Goal: Book appointment/travel/reservation

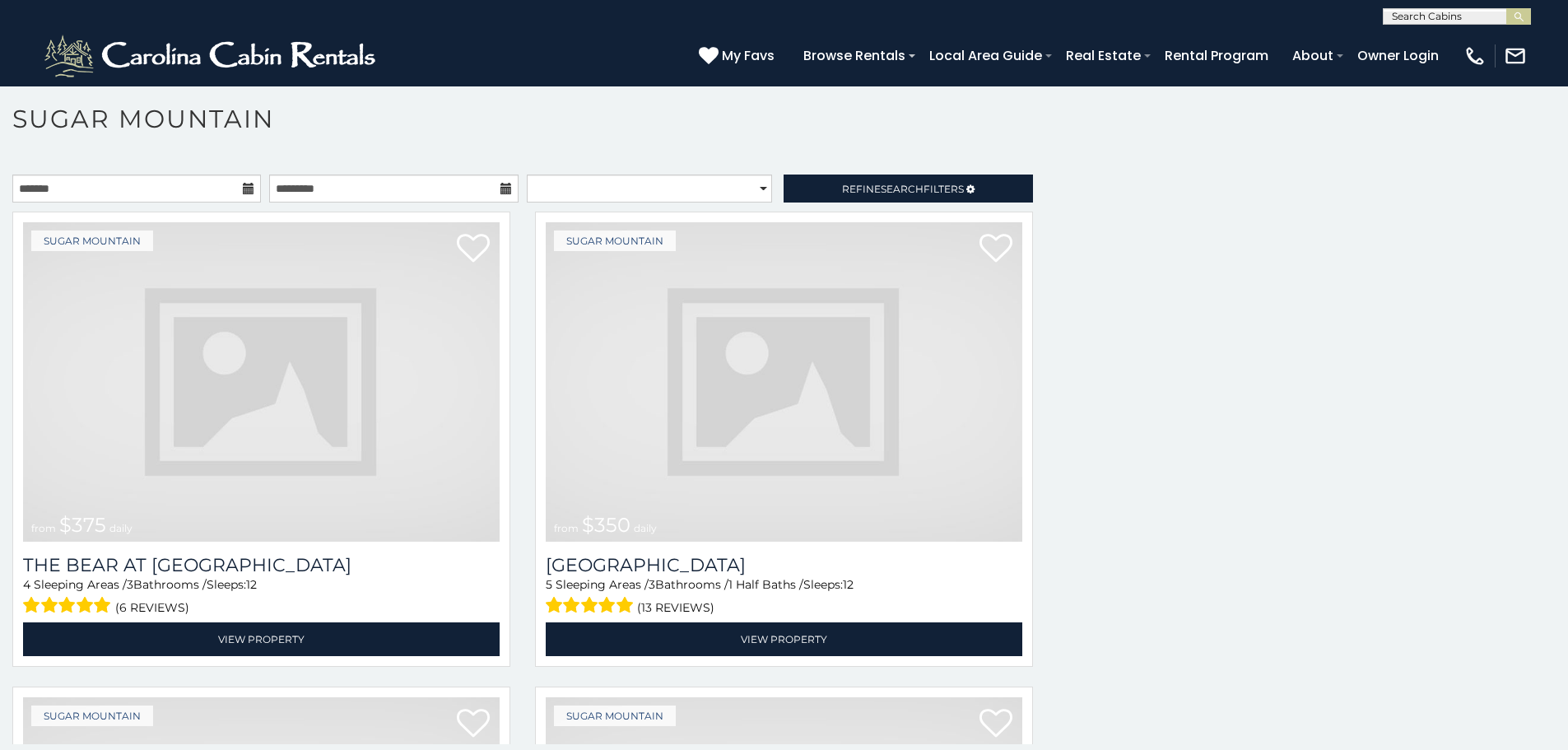
scroll to position [2600, 0]
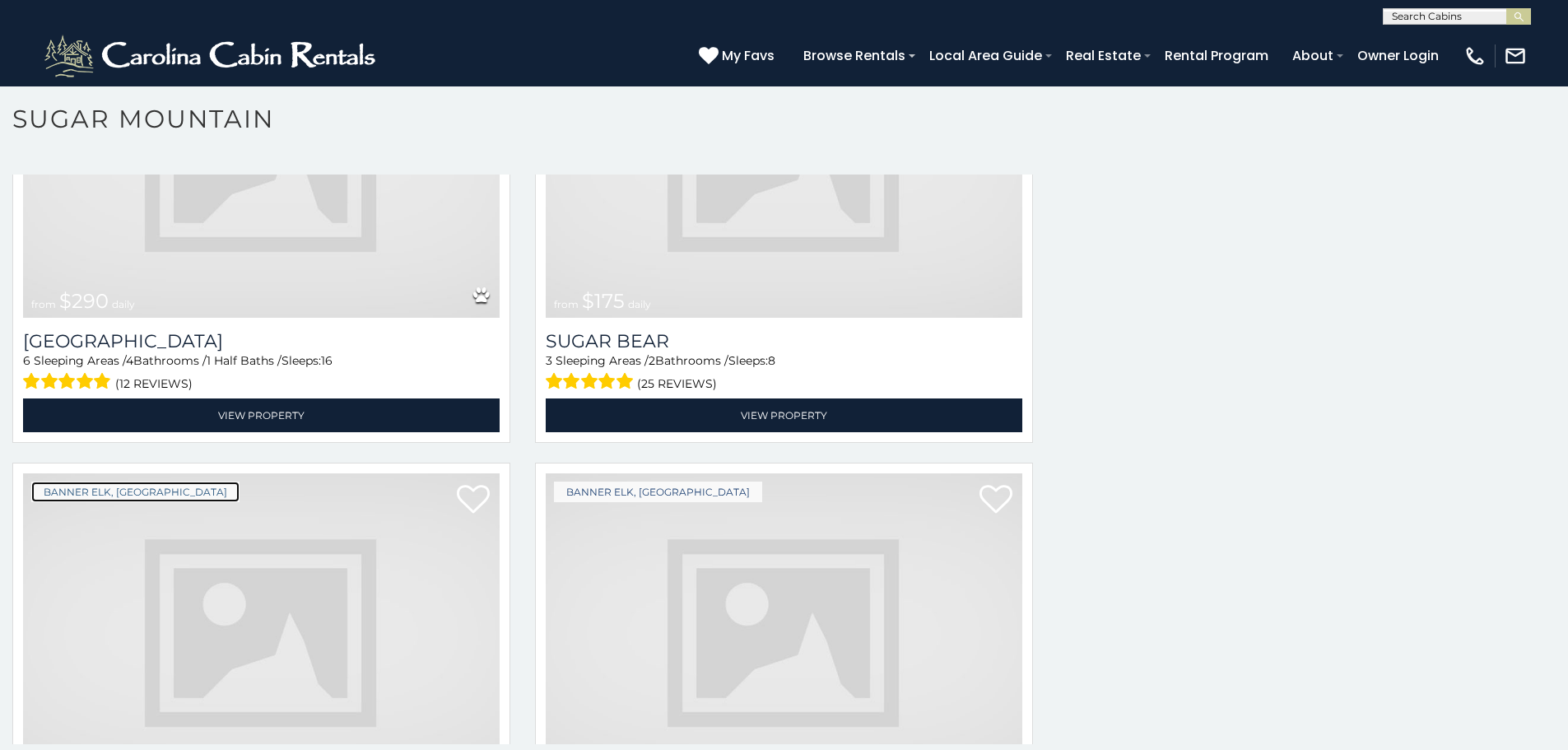
click at [96, 481] on link "Banner Elk, [GEOGRAPHIC_DATA]" at bounding box center [135, 492] width 208 height 20
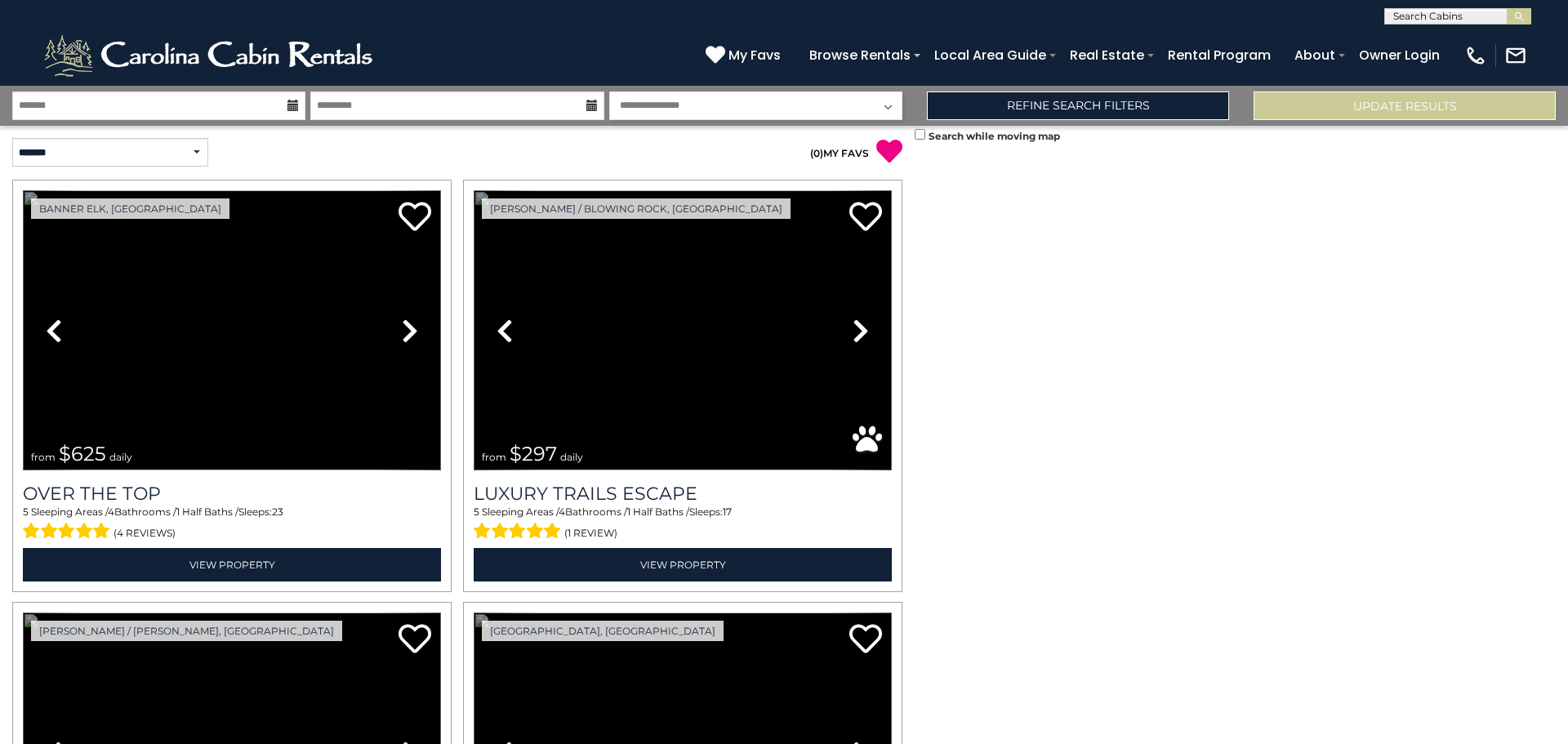
click at [23, 613] on link "Previous" at bounding box center [54, 752] width 62 height 280
click at [23, 190] on link "Previous" at bounding box center [54, 330] width 62 height 280
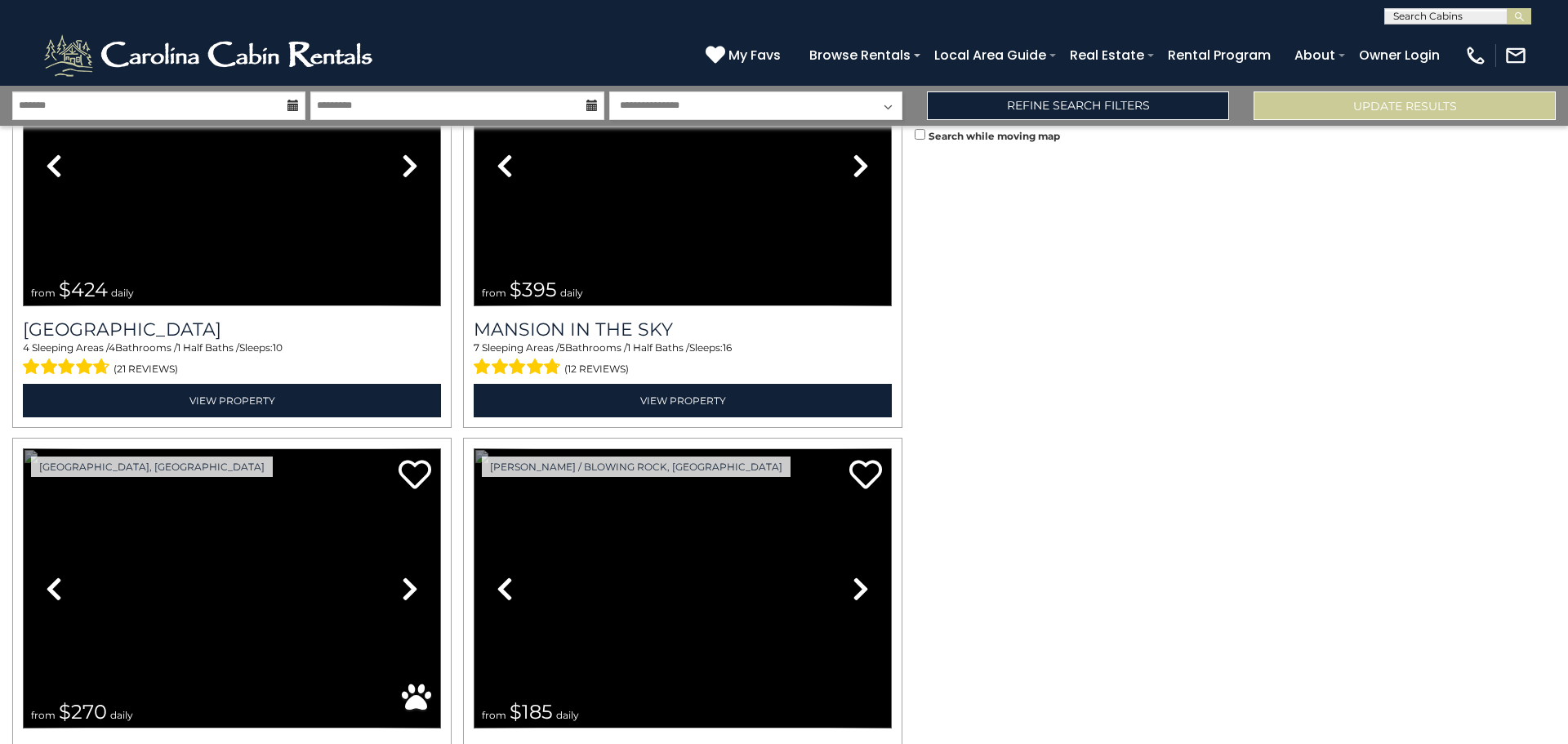
click at [23, 448] on link "Previous" at bounding box center [54, 588] width 62 height 280
